Goal: Find specific page/section: Find specific page/section

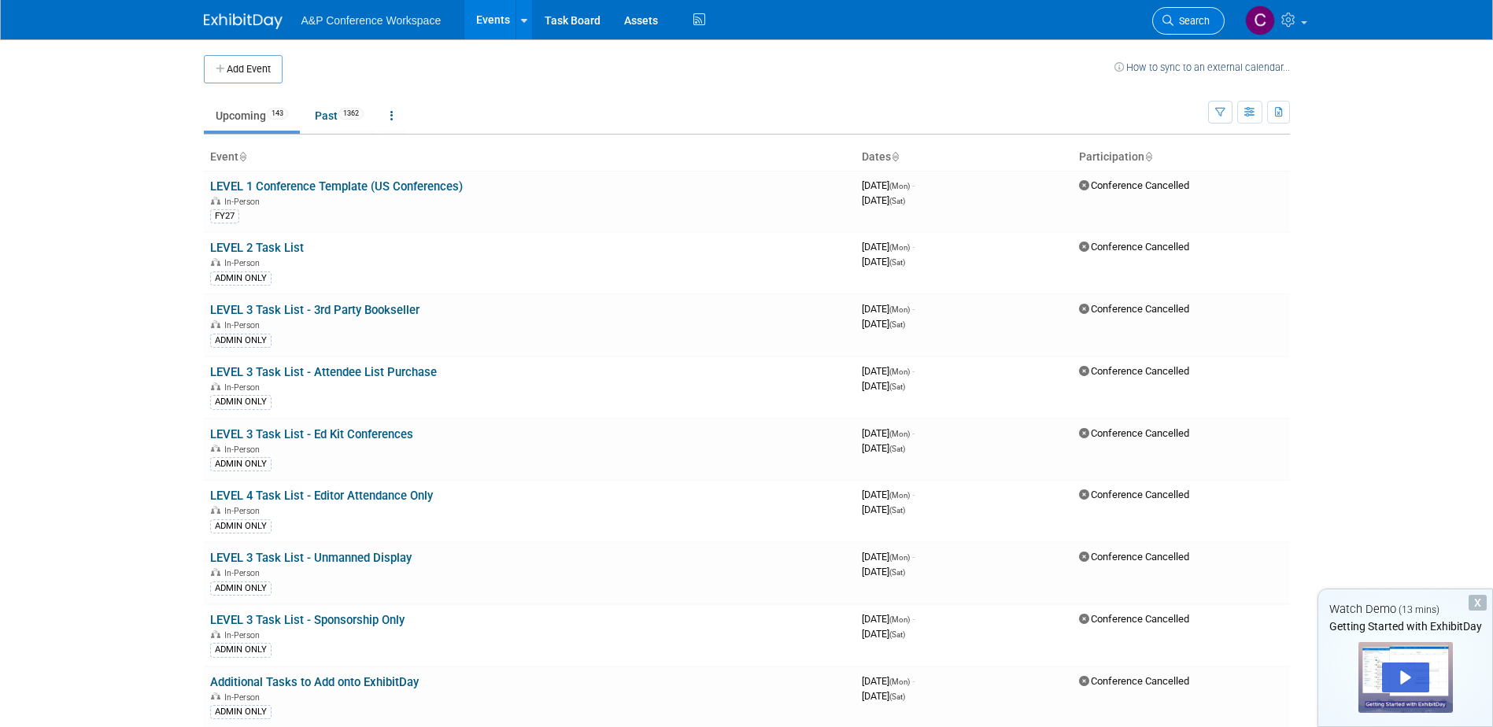
click at [1192, 20] on span "Search" at bounding box center [1191, 21] width 36 height 12
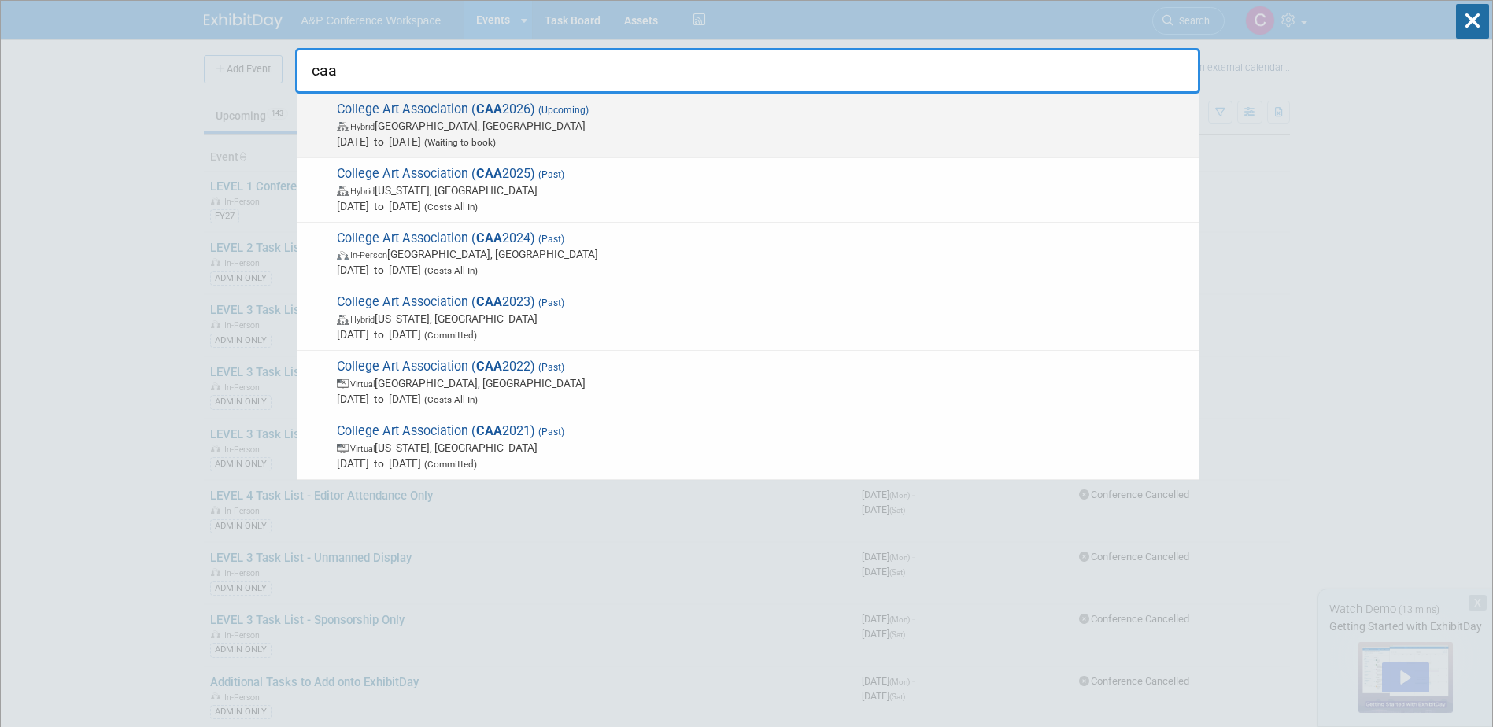
type input "caa"
click at [674, 120] on span "Hybrid Chicago, IL" at bounding box center [764, 126] width 854 height 16
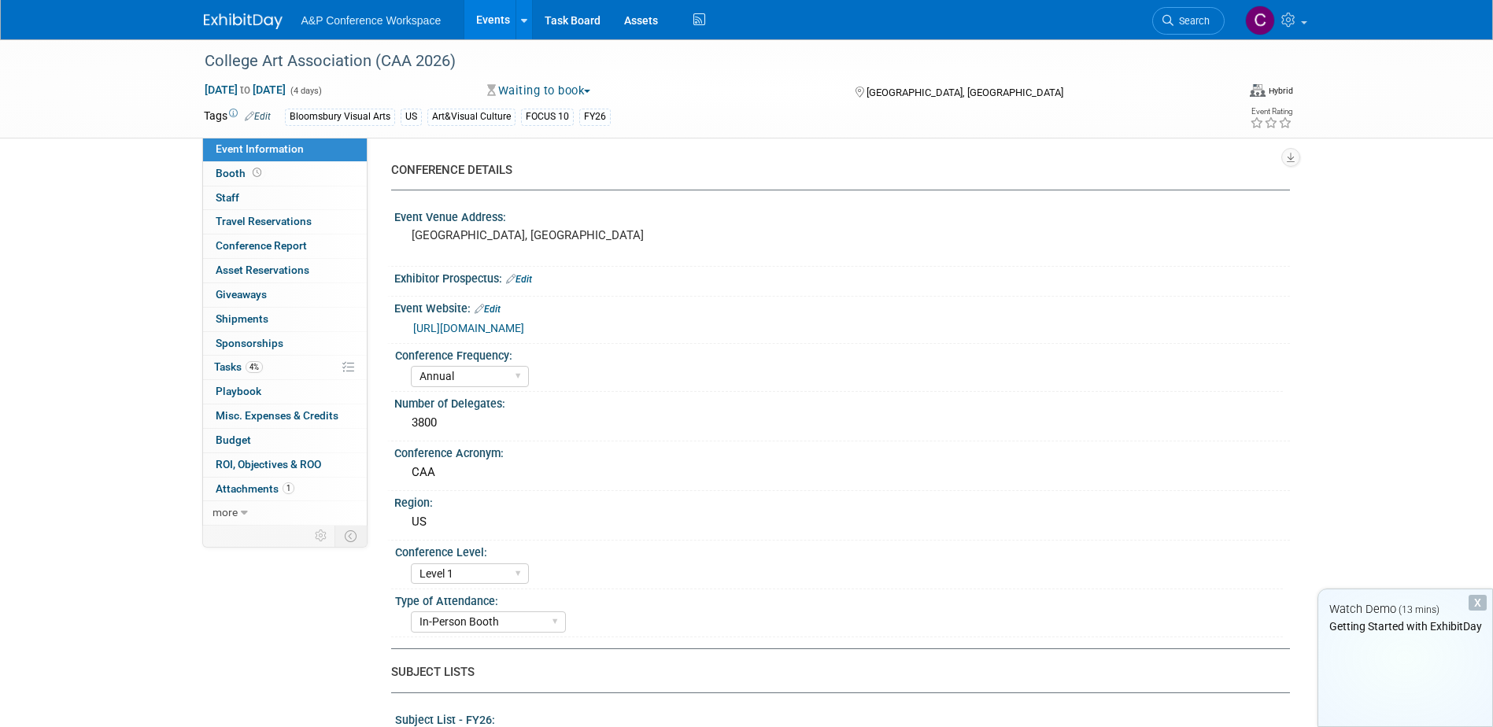
select select "Annual"
select select "Level 1"
select select "In-Person Booth"
select select "Art & Visual Culture"
select select "Bloomsbury Visual Arts"
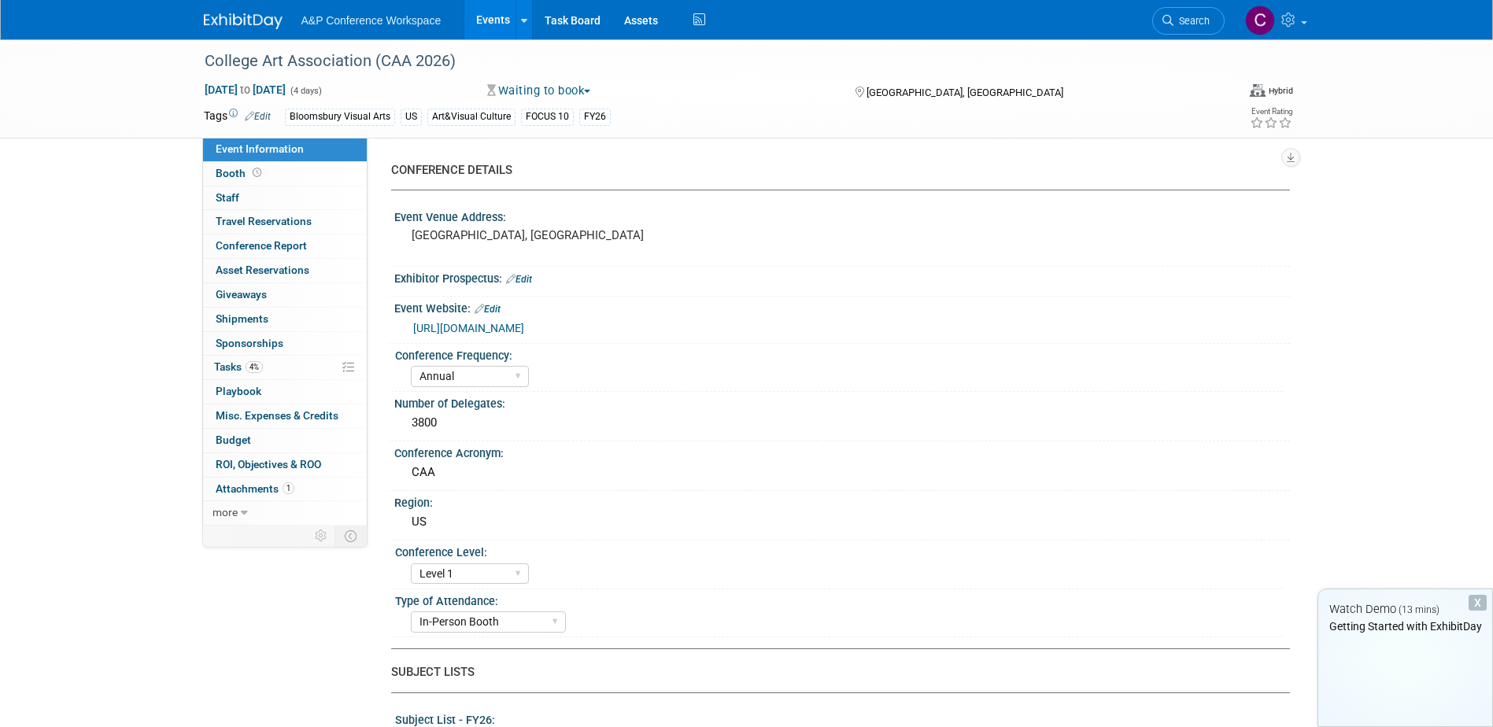
select select "[PERSON_NAME]"
select select "Networking/Commissioning"
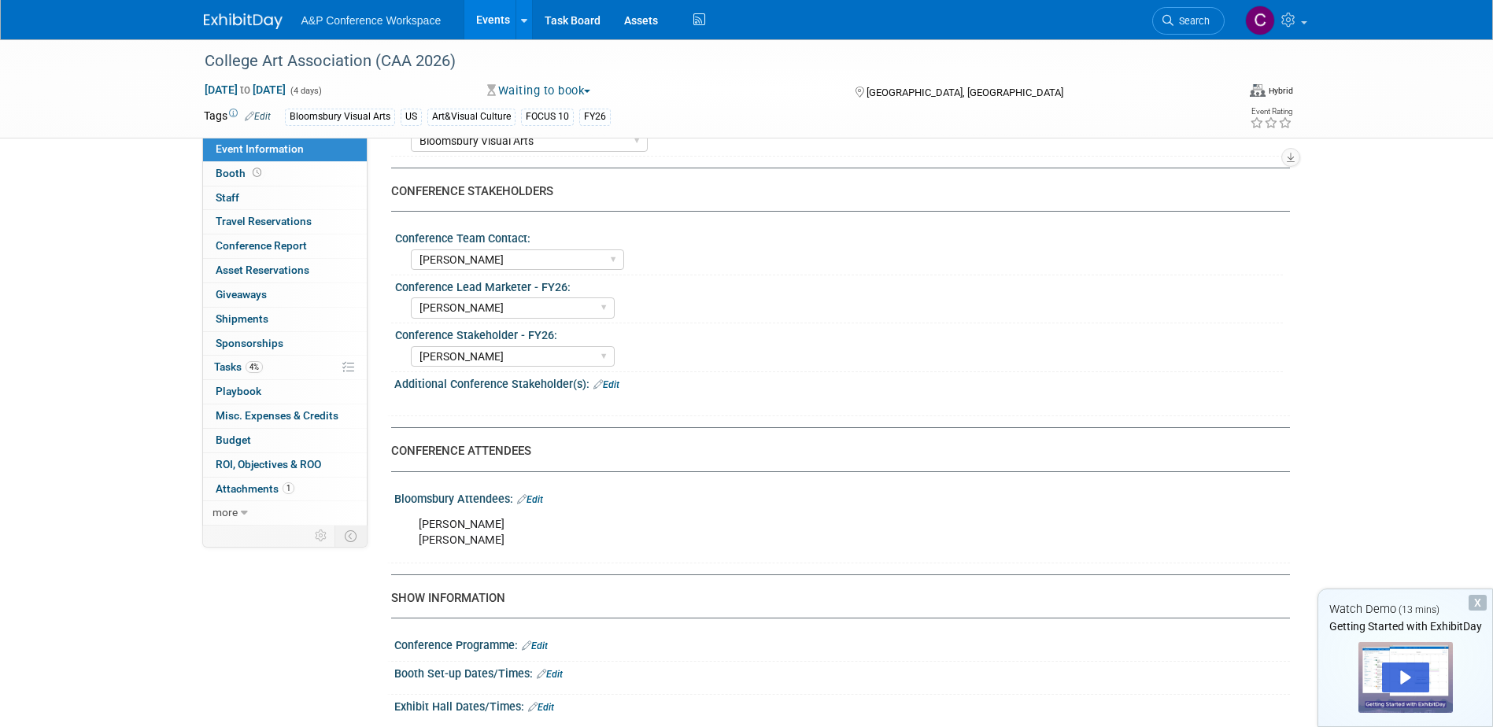
scroll to position [787, 0]
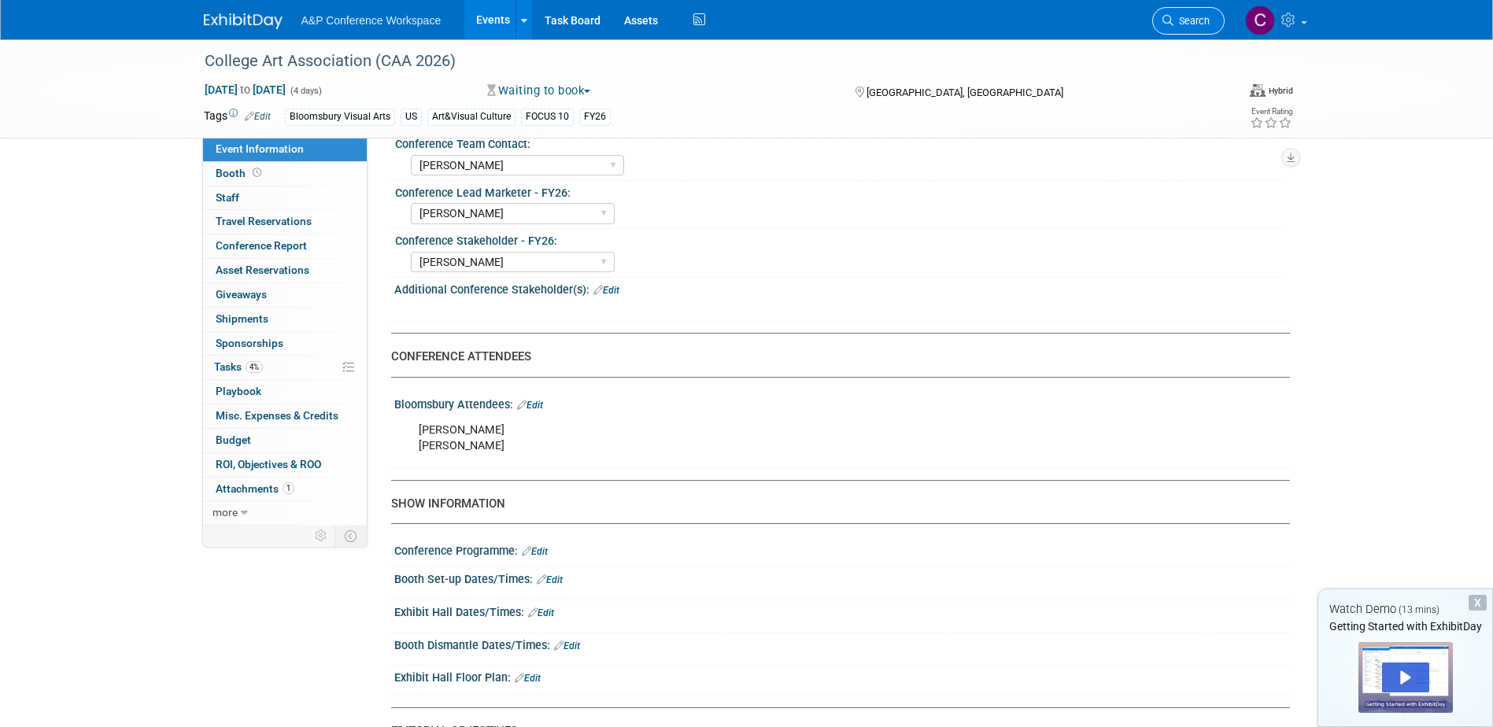
click at [1187, 13] on link "Search" at bounding box center [1188, 21] width 72 height 28
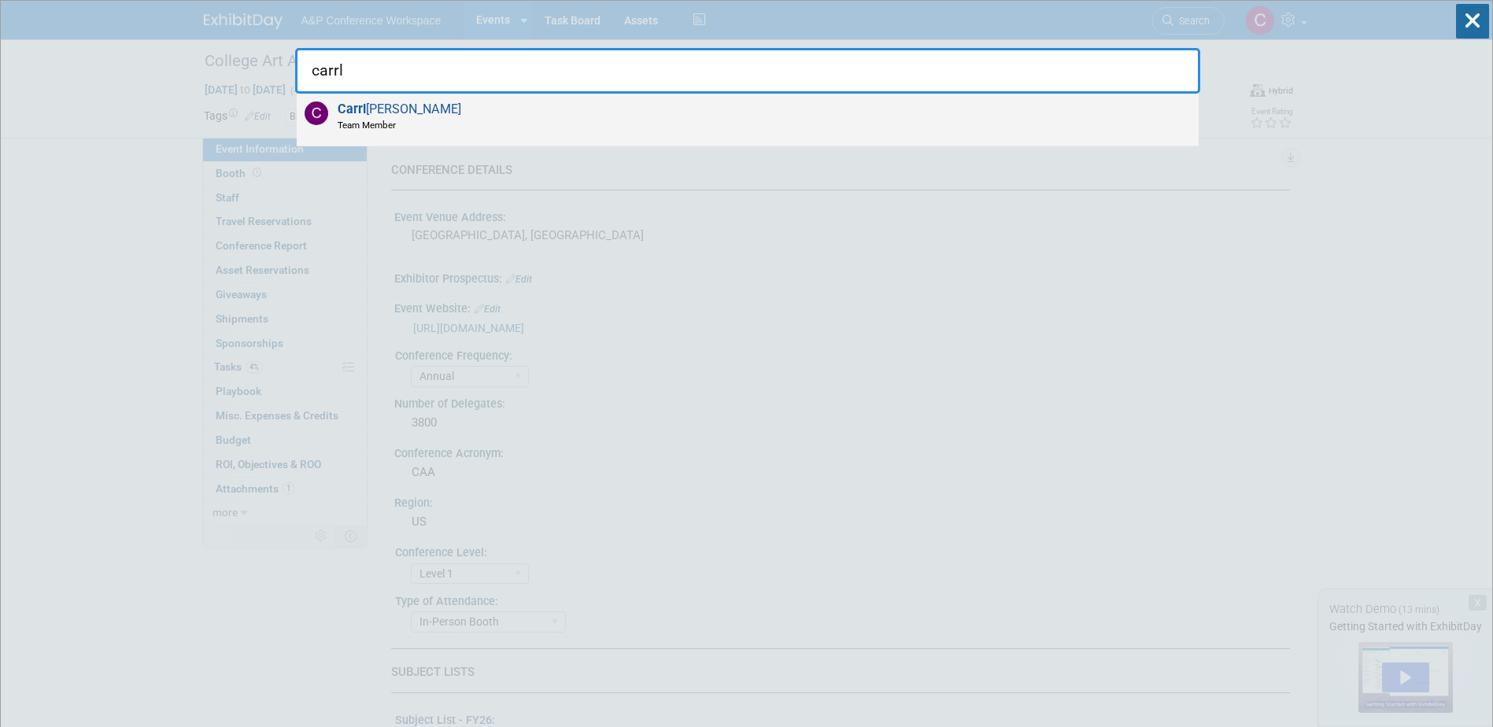
click at [552, 107] on div "Carrl ee Craig Team Member" at bounding box center [748, 120] width 902 height 53
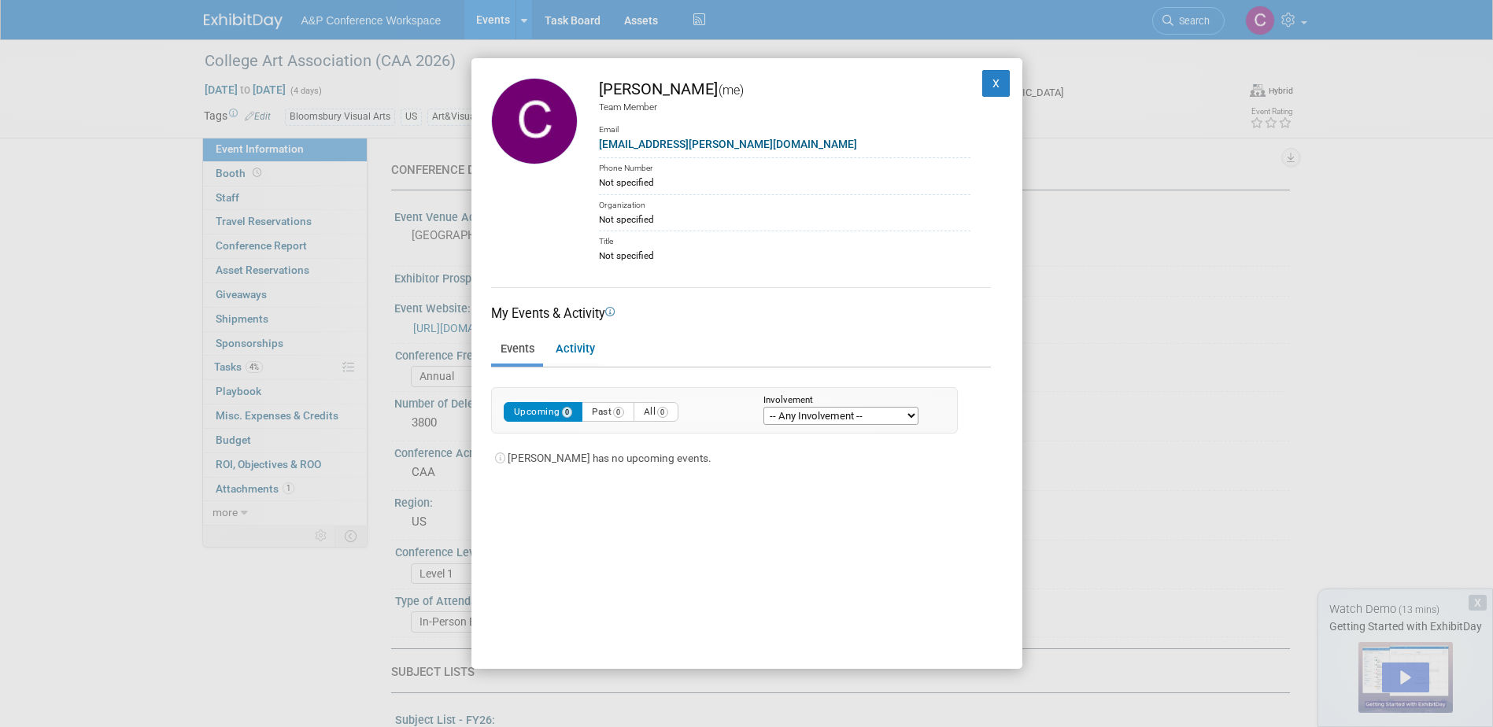
click at [818, 413] on select "-- Any Involvement -- Created the event Tagged as Attendee Tagged in Travel Res…" at bounding box center [840, 416] width 155 height 18
click at [713, 389] on div "Upcoming 0 Past 0 All 0" at bounding box center [622, 405] width 260 height 34
click at [578, 353] on link "Activity" at bounding box center [574, 350] width 57 height 28
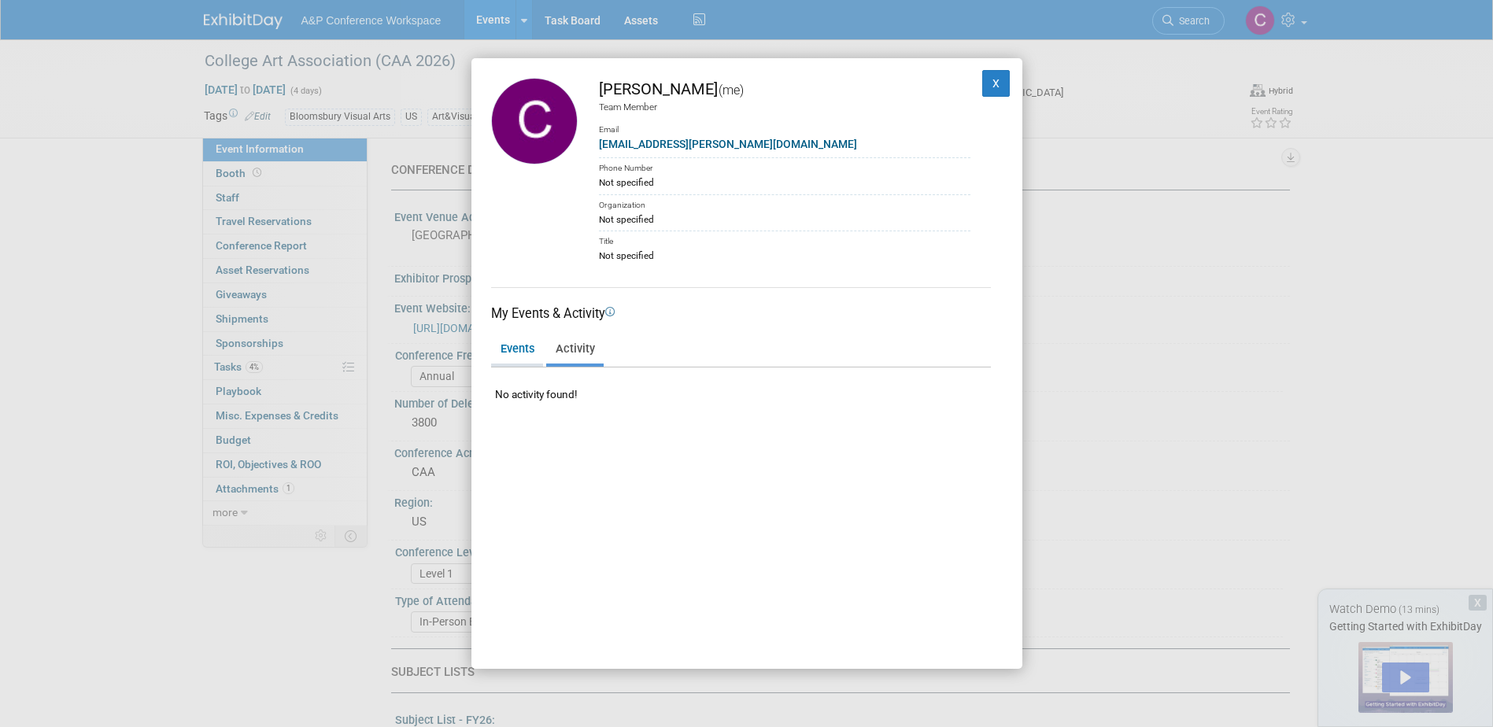
click at [519, 346] on link "Events" at bounding box center [517, 350] width 52 height 28
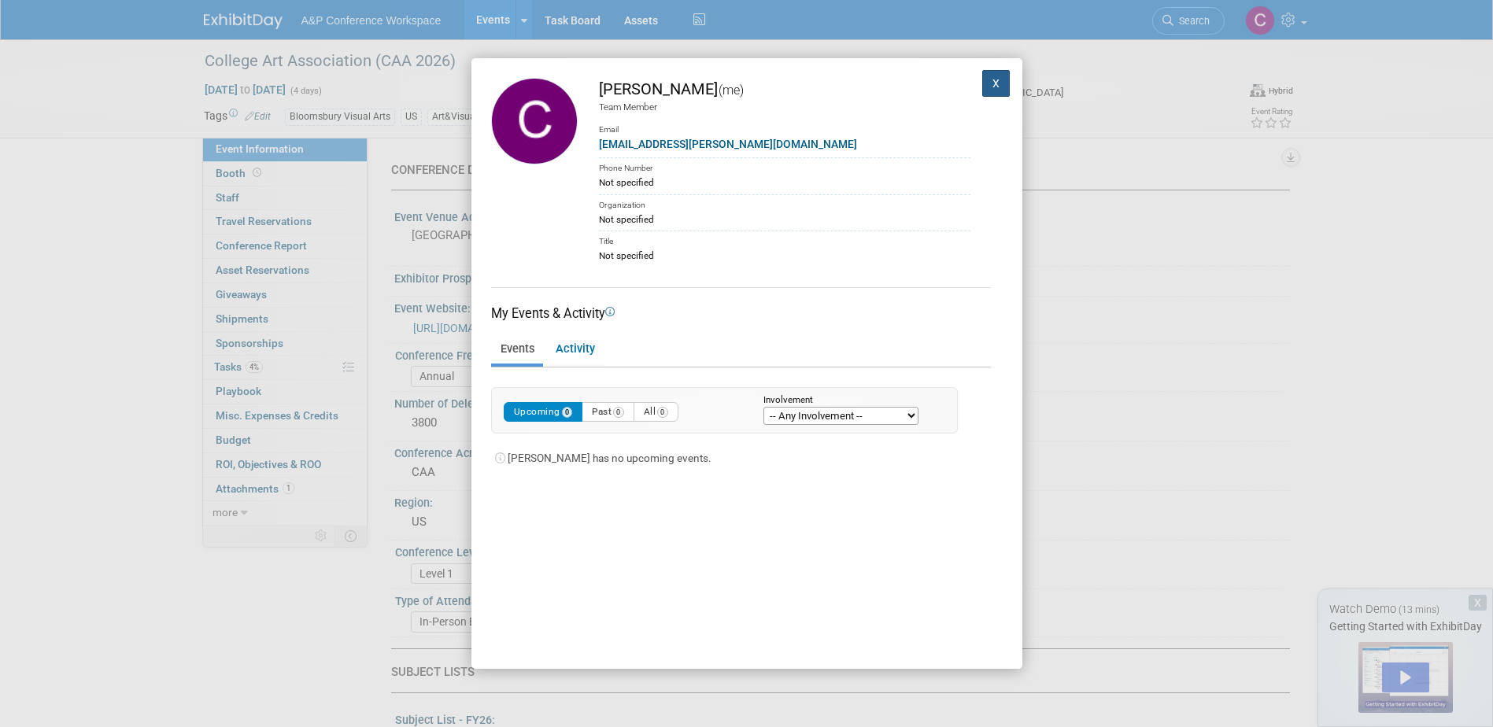
click at [984, 85] on button "X" at bounding box center [996, 83] width 28 height 27
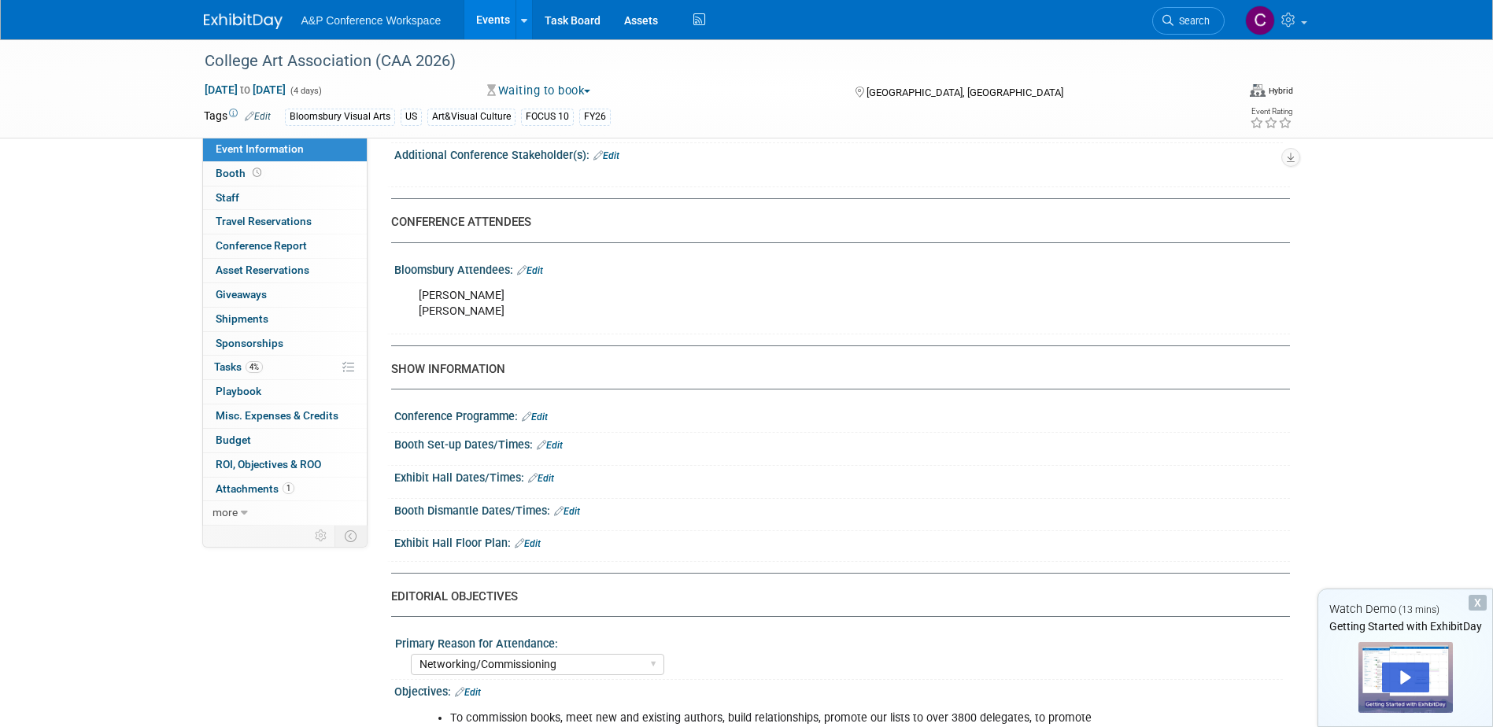
scroll to position [894, 0]
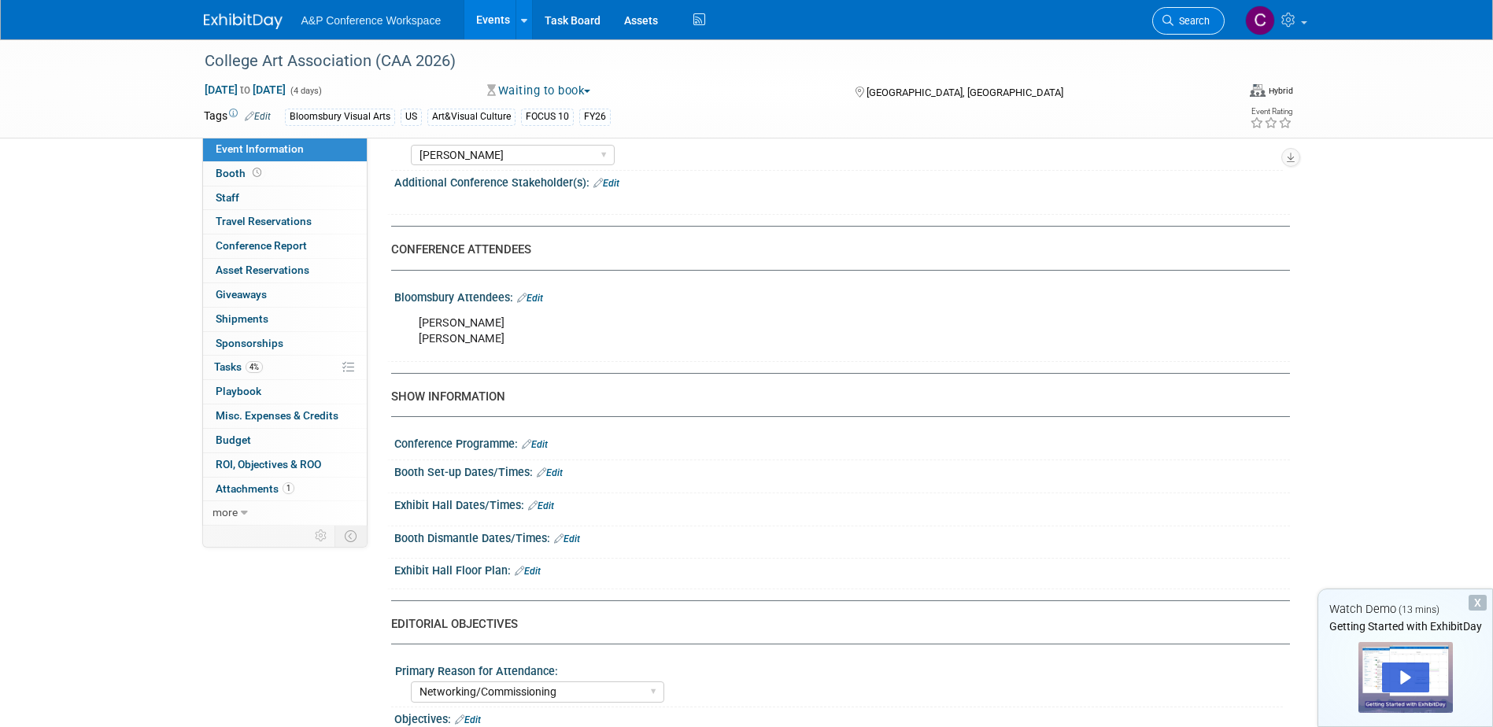
click at [1186, 17] on span "Search" at bounding box center [1191, 21] width 36 height 12
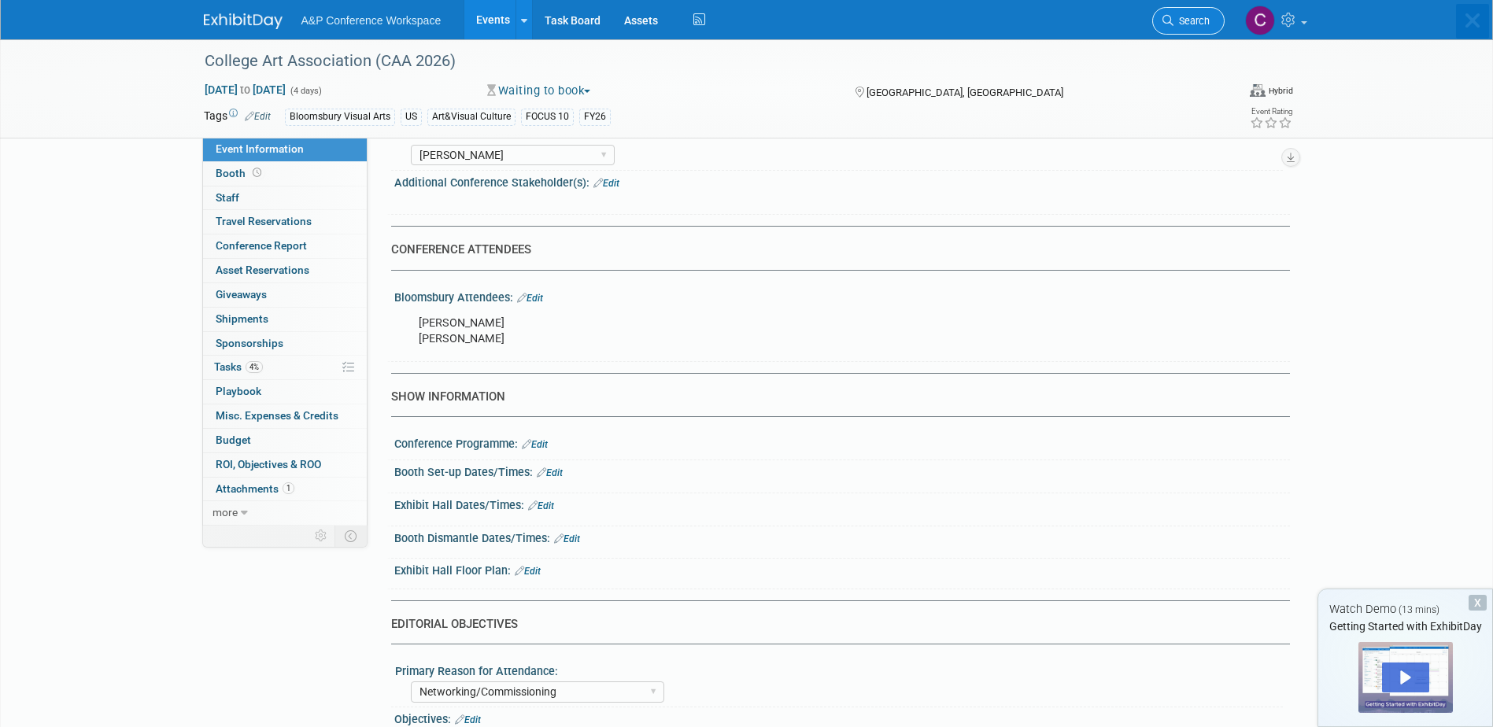
scroll to position [0, 0]
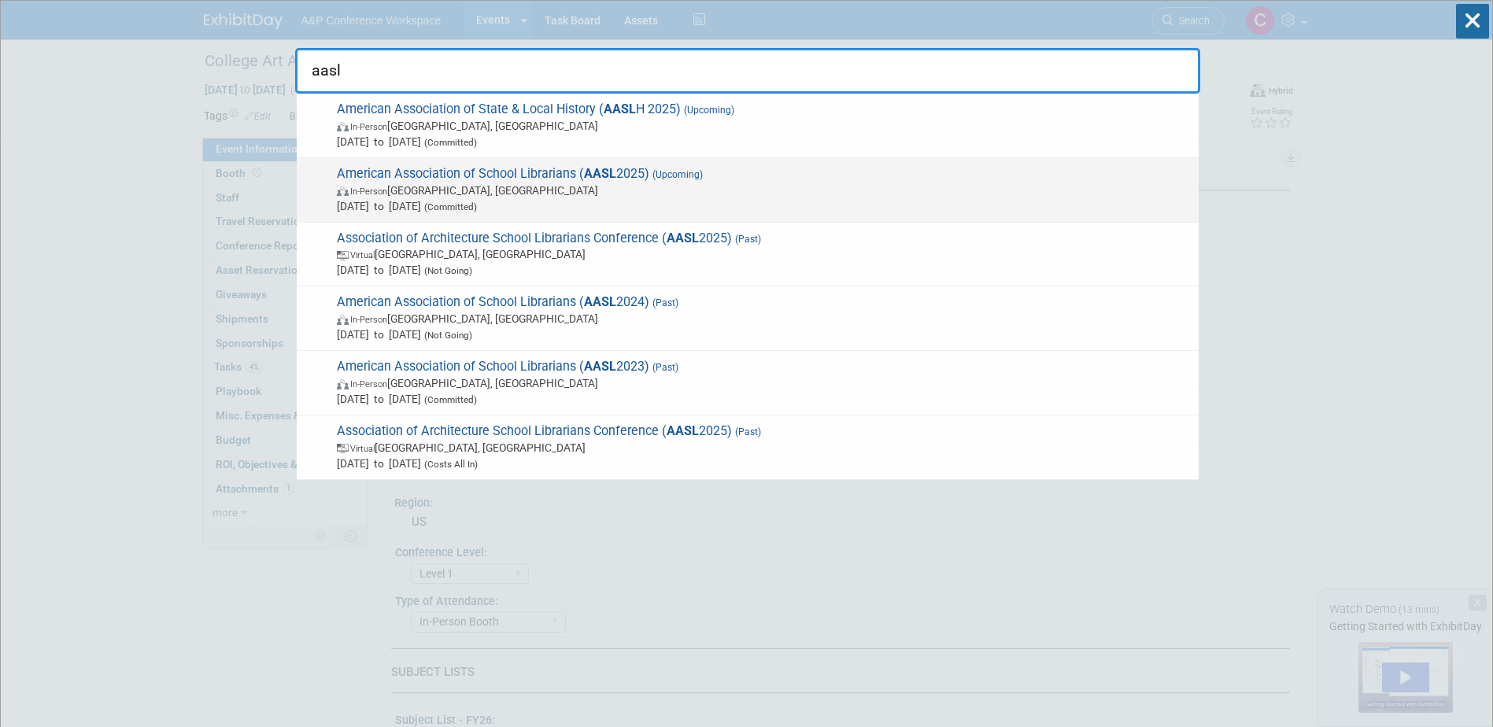
type input "aasl"
click at [625, 186] on span "In-Person St. Louis, MI" at bounding box center [764, 191] width 854 height 16
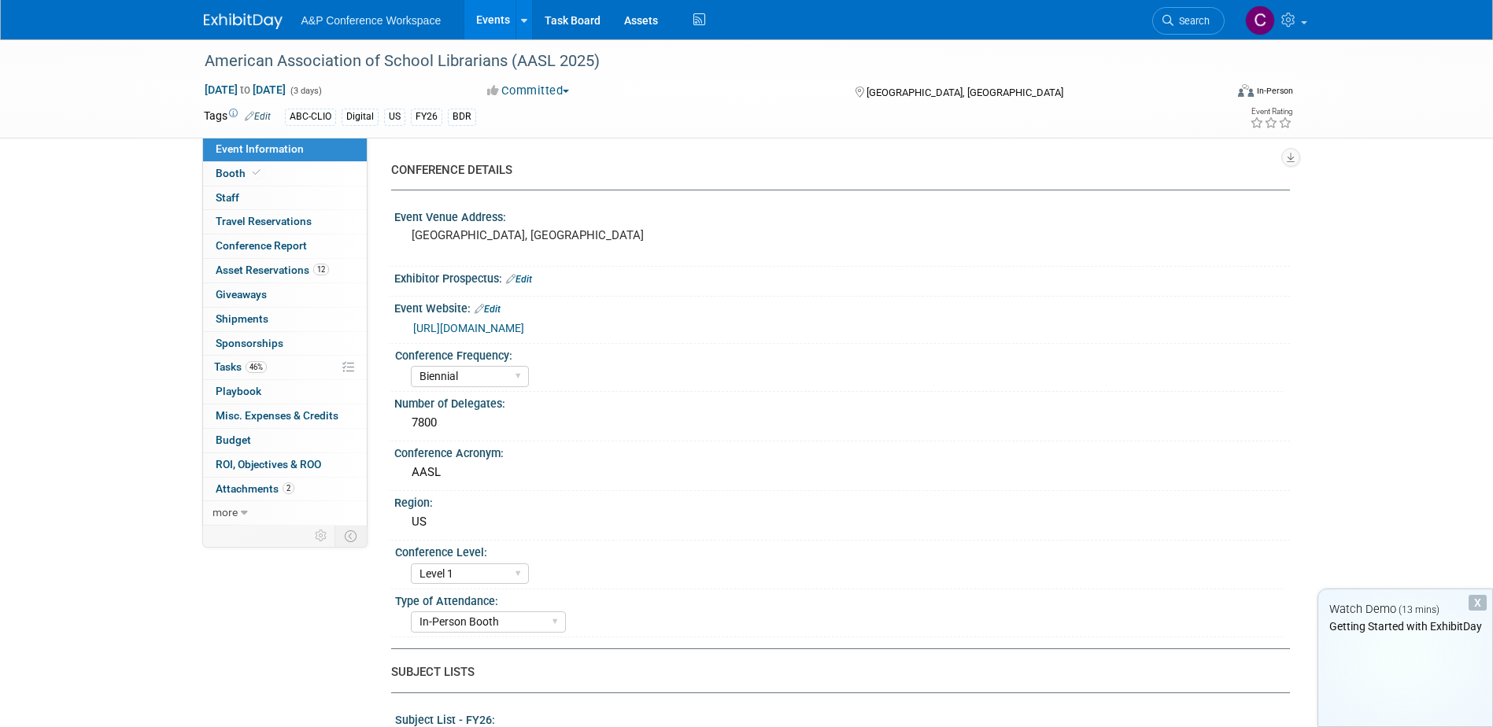
select select "Biennial"
select select "Level 1"
select select "In-Person Booth"
select select "Schools"
select select "Bloomsbury Digital Resources"
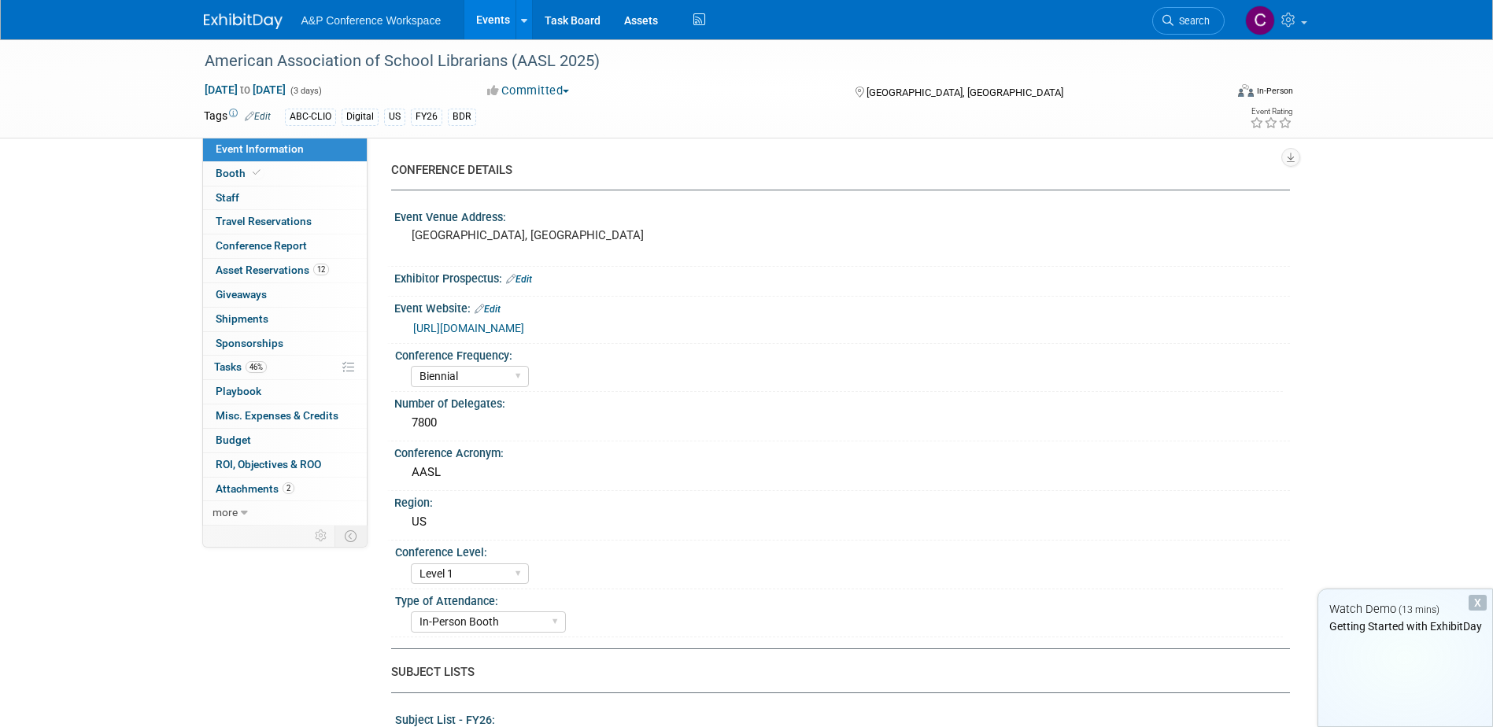
select select "[PERSON_NAME]"
select select "BDR Product Awareness and Trial Generation​"
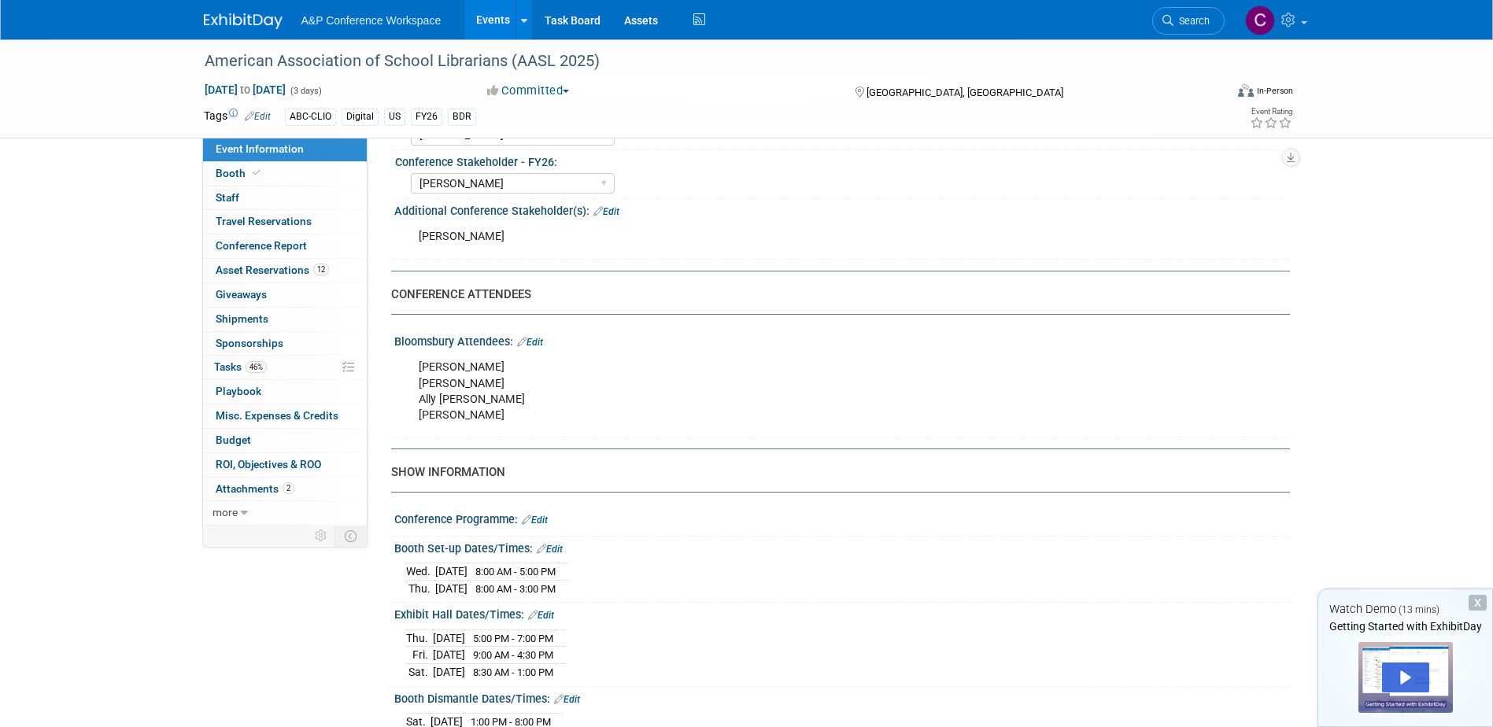
scroll to position [944, 0]
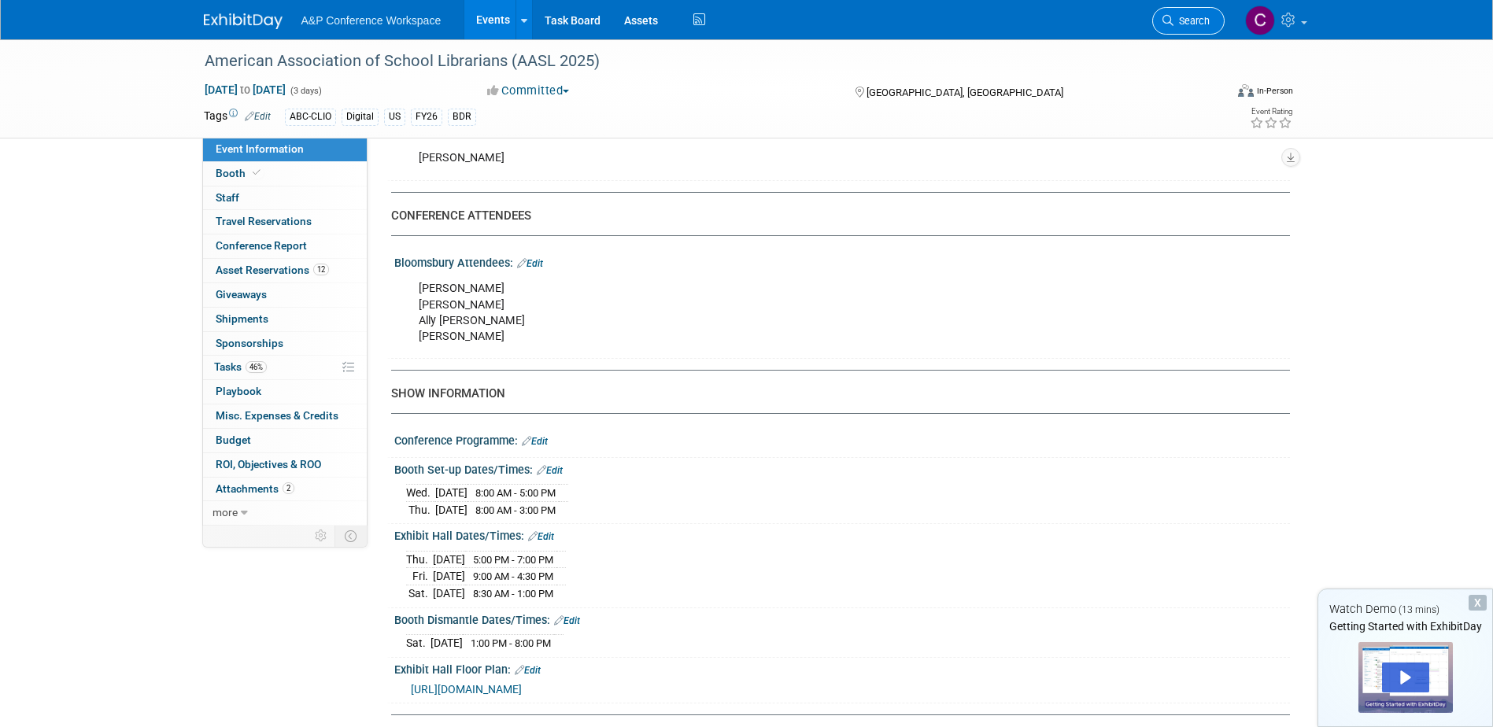
click at [1187, 27] on link "Search" at bounding box center [1188, 21] width 72 height 28
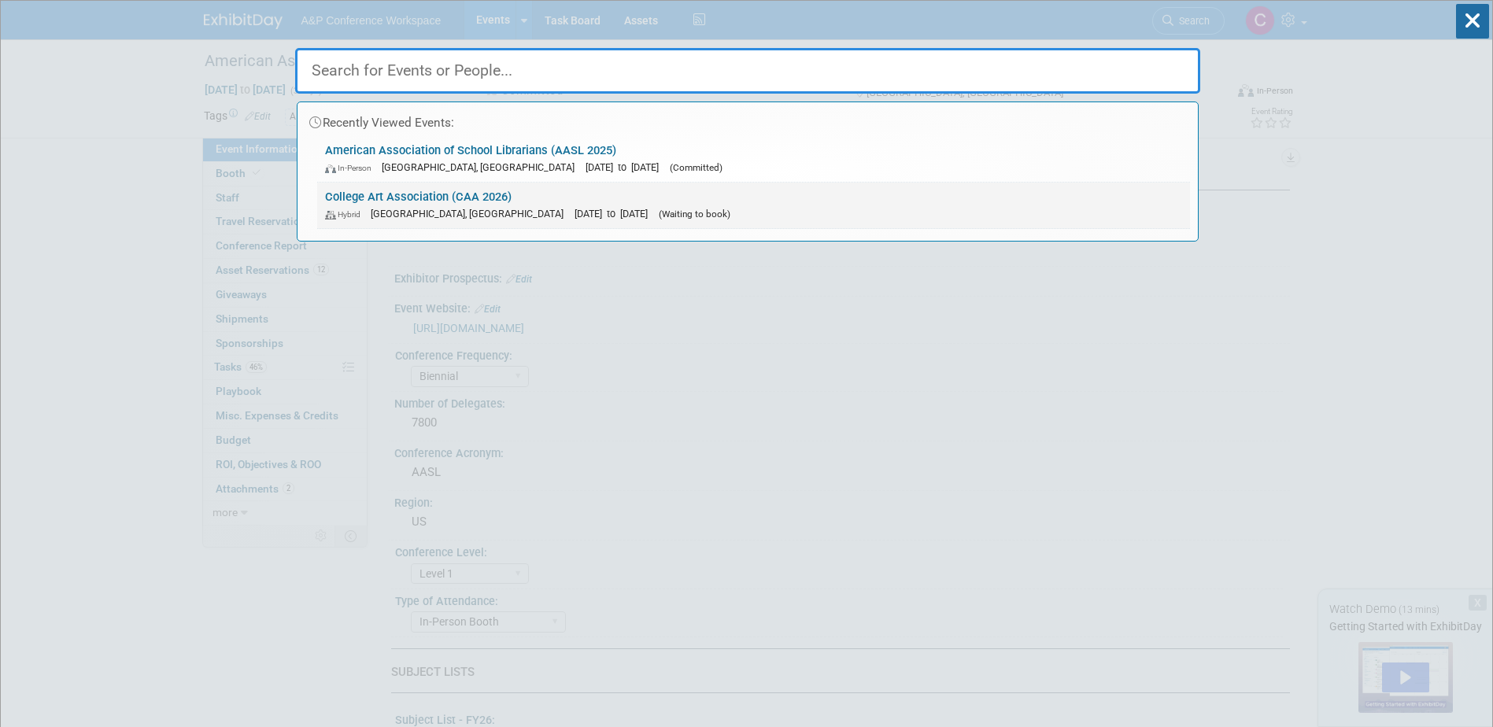
click at [720, 198] on link "College Art Association (CAA 2026) Hybrid Chicago, IL Feb 18, 2026 to Feb 21, 2…" at bounding box center [753, 206] width 873 height 46
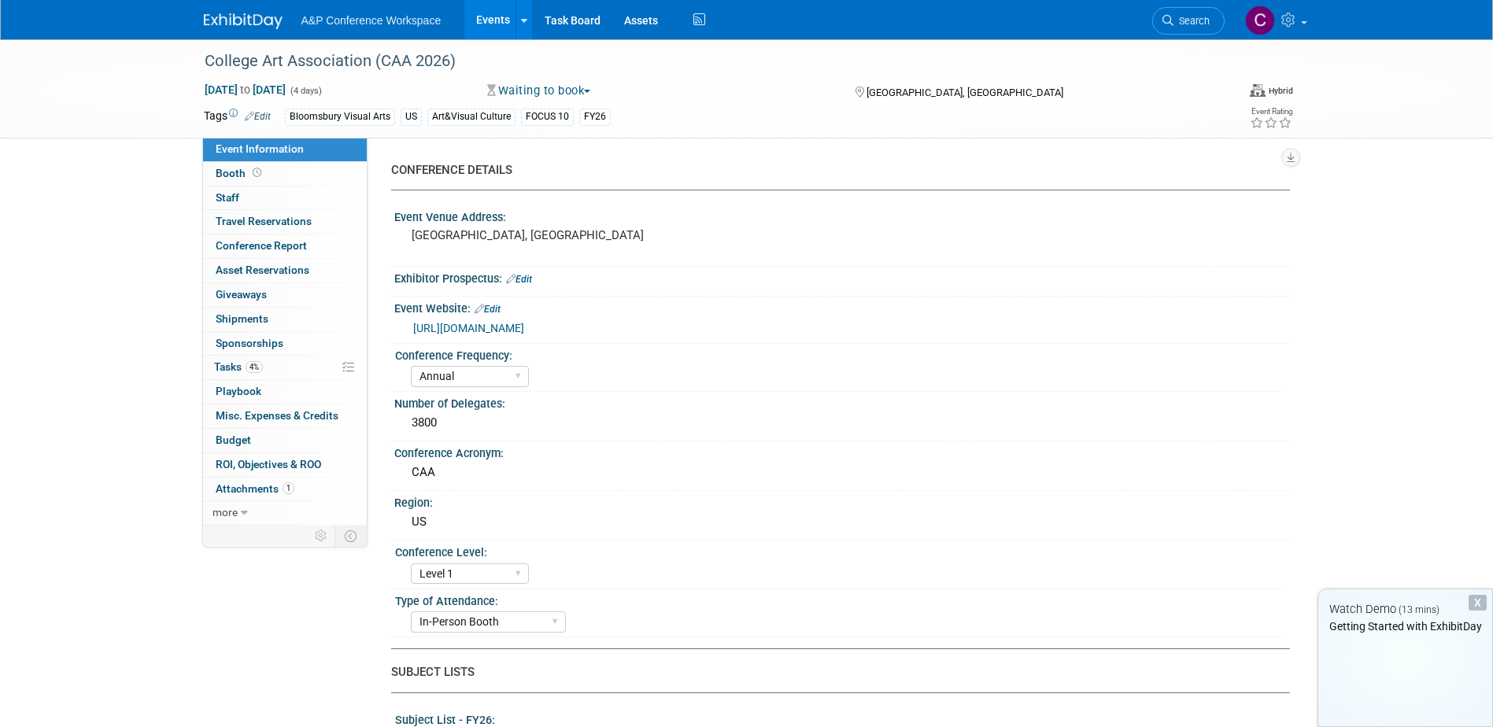
select select "Annual"
select select "Level 1"
select select "In-Person Booth"
select select "Art & Visual Culture"
select select "Bloomsbury Visual Arts"
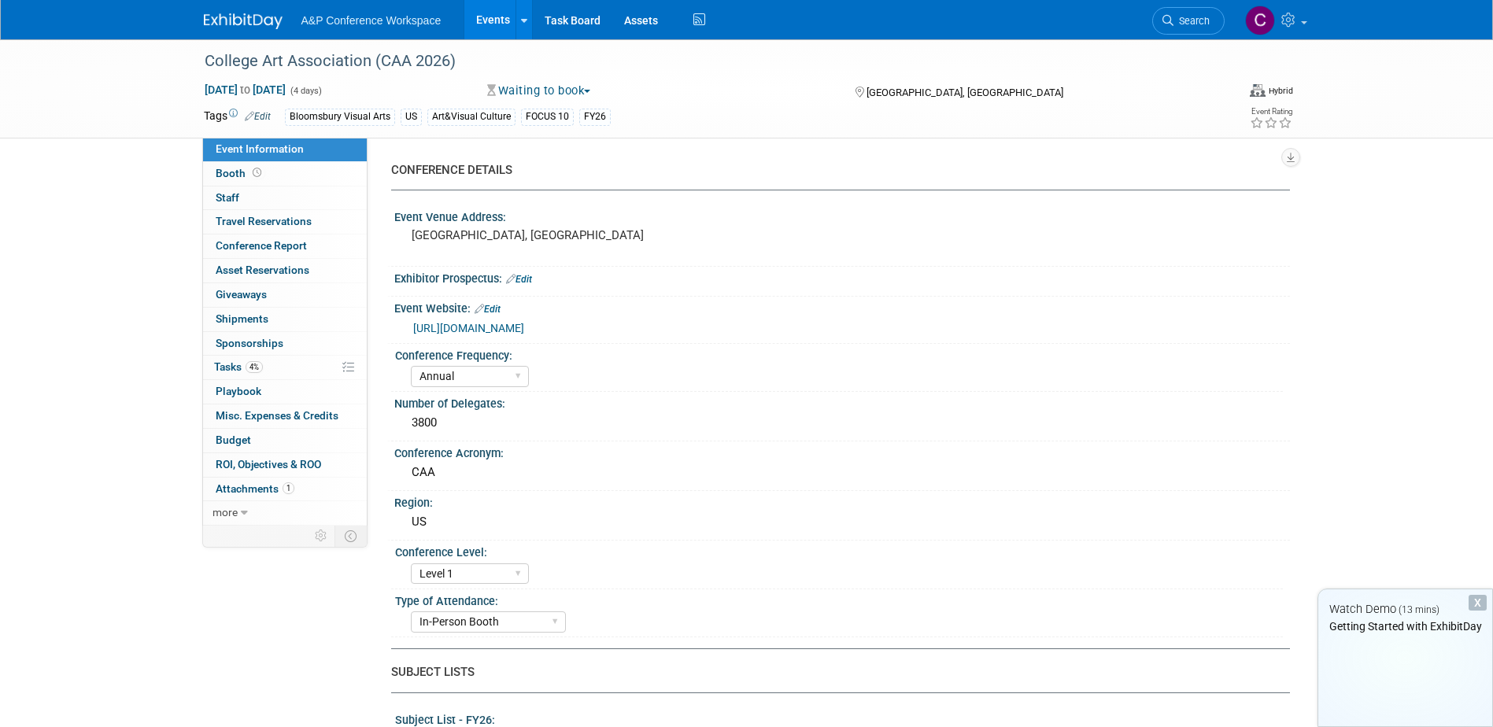
select select "[PERSON_NAME]"
select select "Networking/Commissioning"
click at [237, 17] on img at bounding box center [243, 21] width 79 height 16
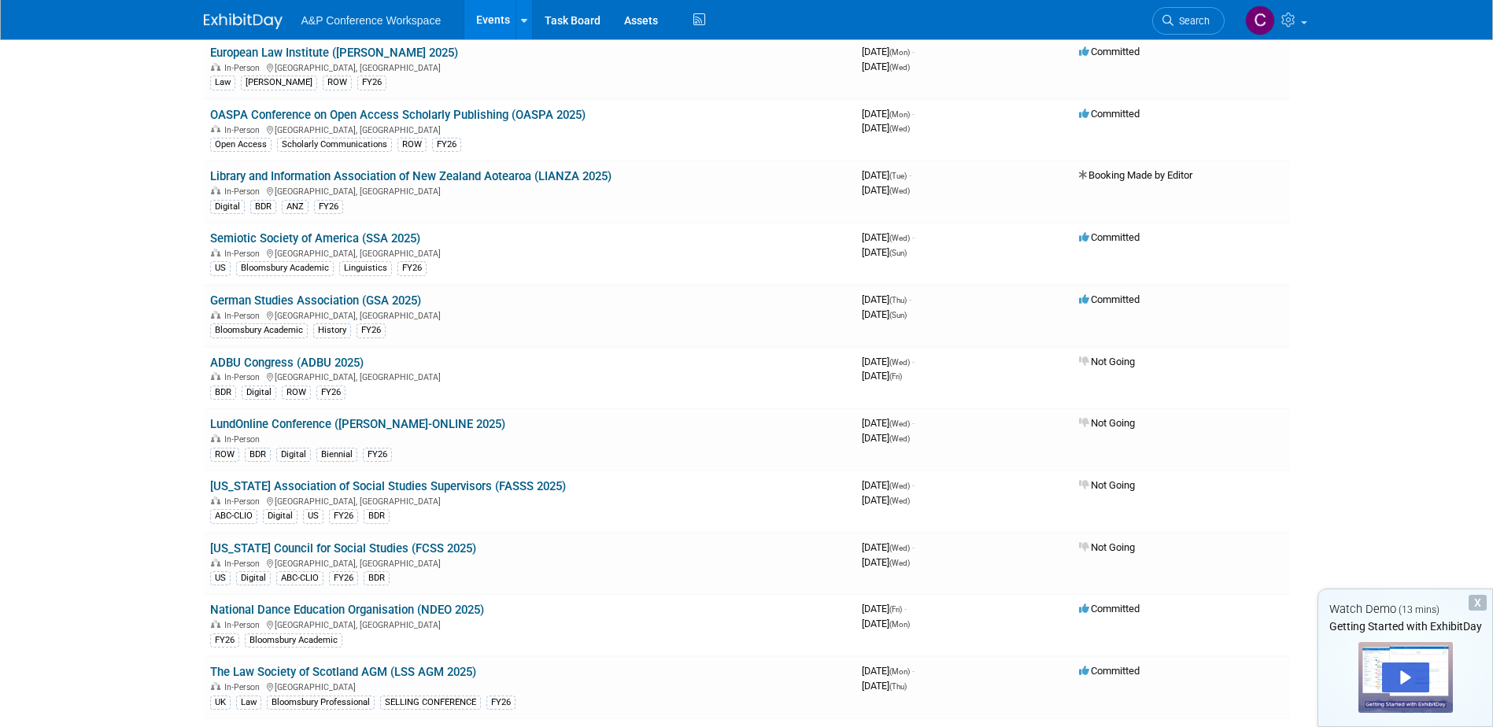
scroll to position [3384, 0]
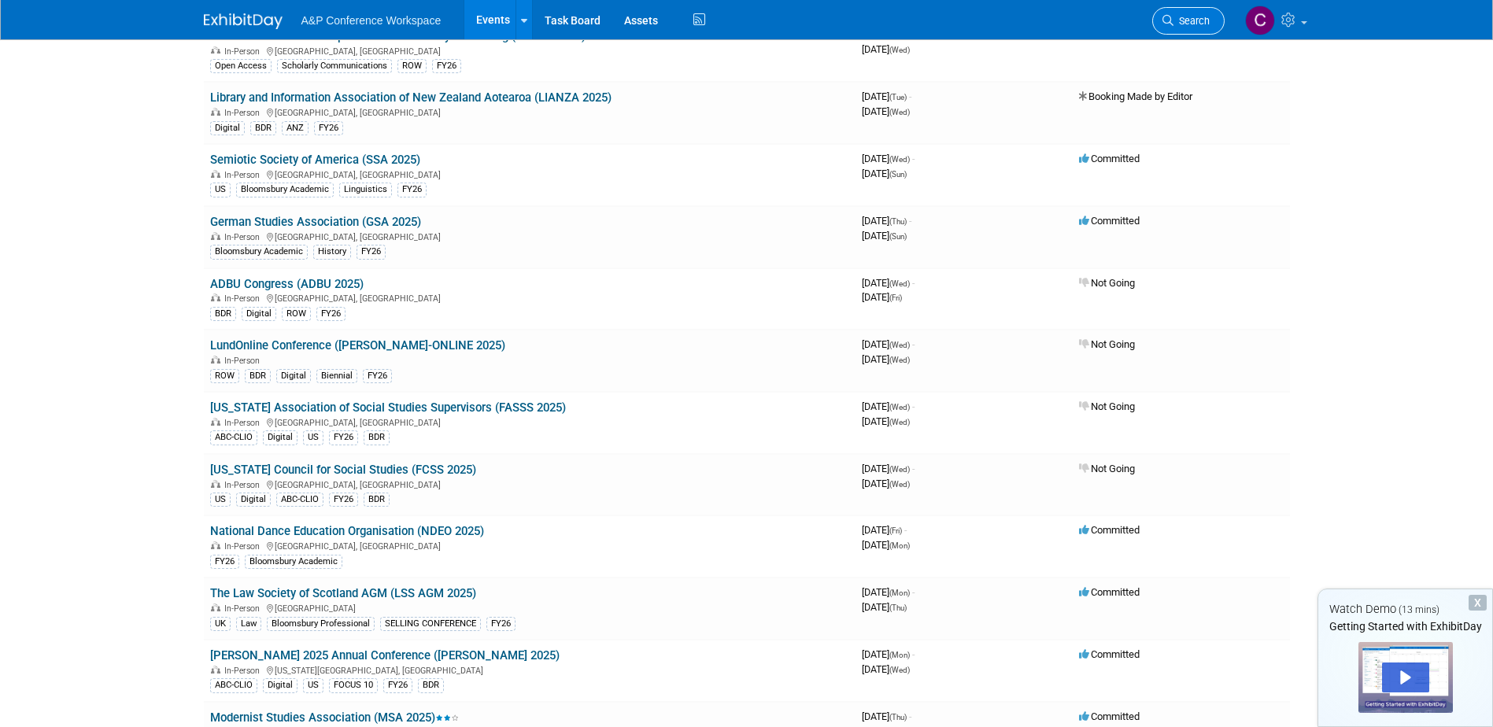
click at [1198, 17] on span "Search" at bounding box center [1191, 21] width 36 height 12
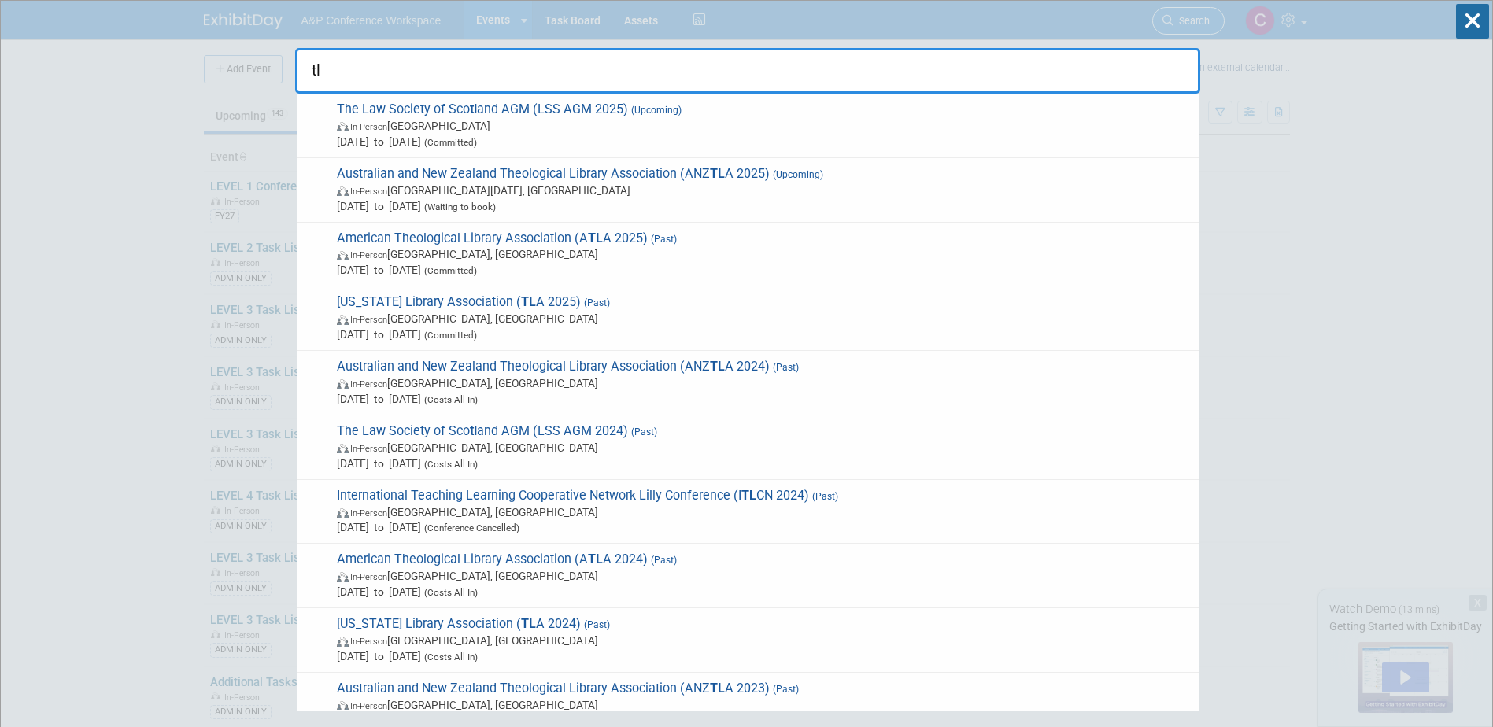
type input "t"
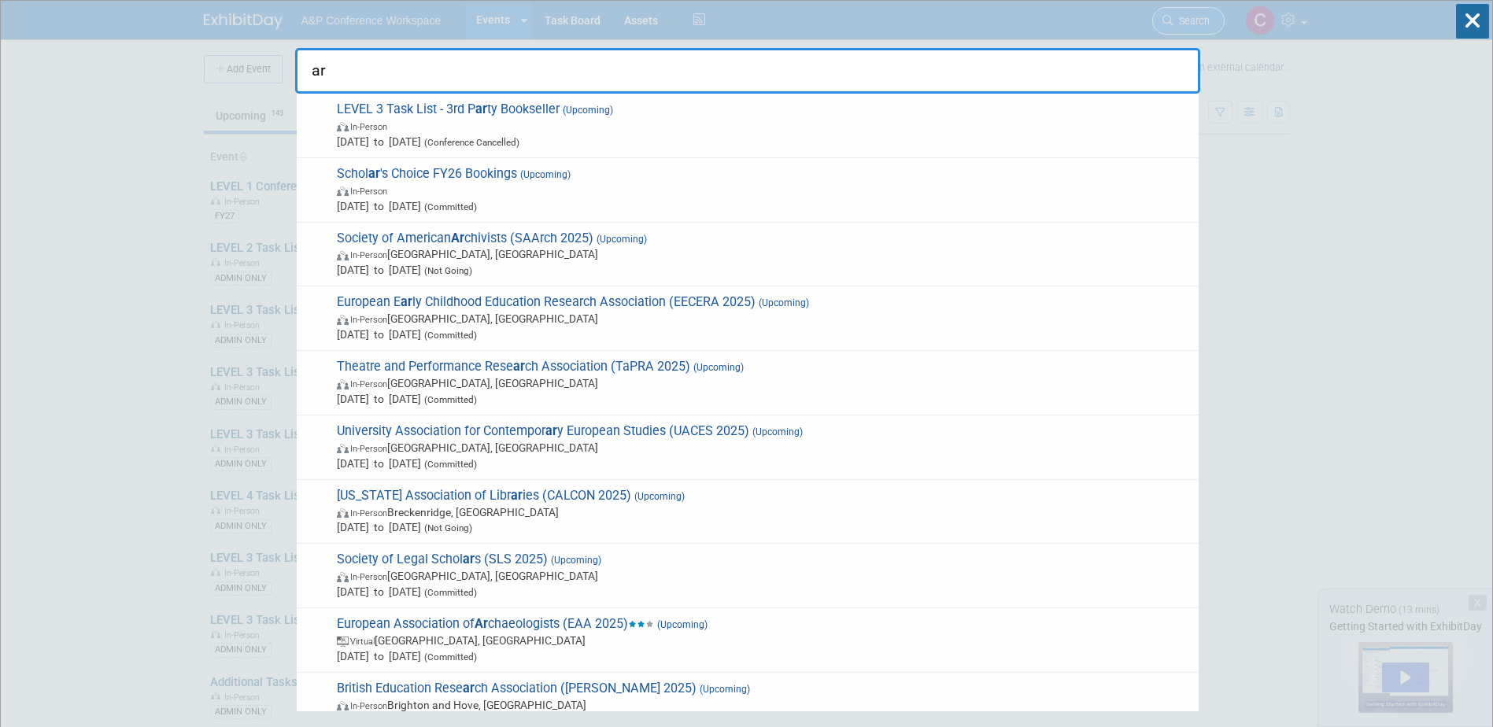
type input "a"
